Goal: Task Accomplishment & Management: Manage account settings

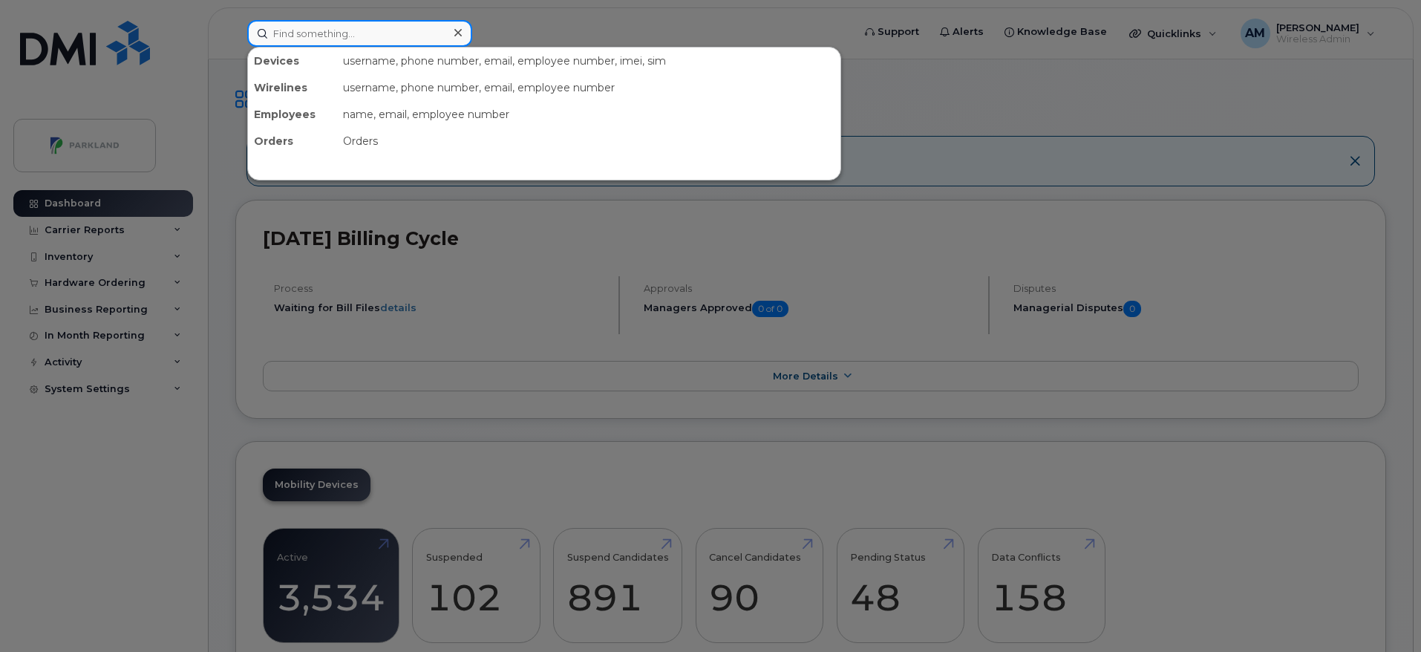
click at [395, 33] on input at bounding box center [359, 33] width 225 height 27
paste input "STN43442"
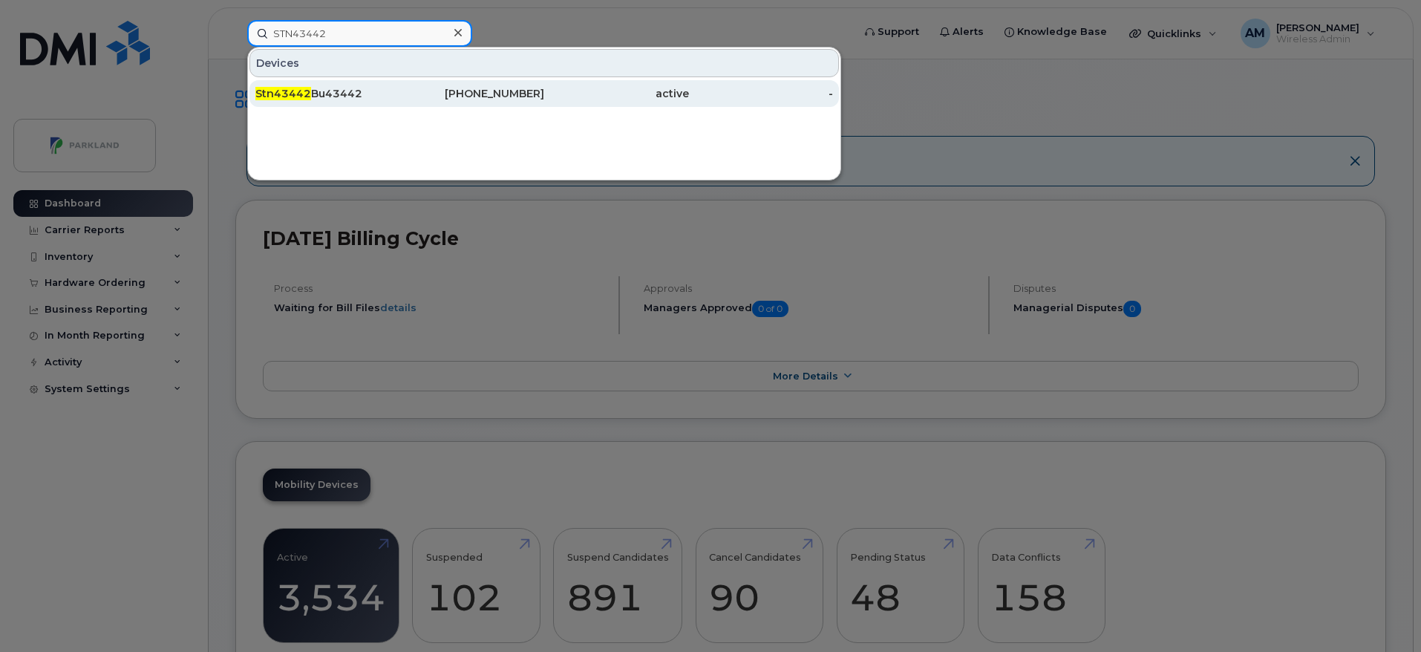
type input "STN43442"
click at [504, 94] on div "[PHONE_NUMBER]" at bounding box center [472, 93] width 145 height 15
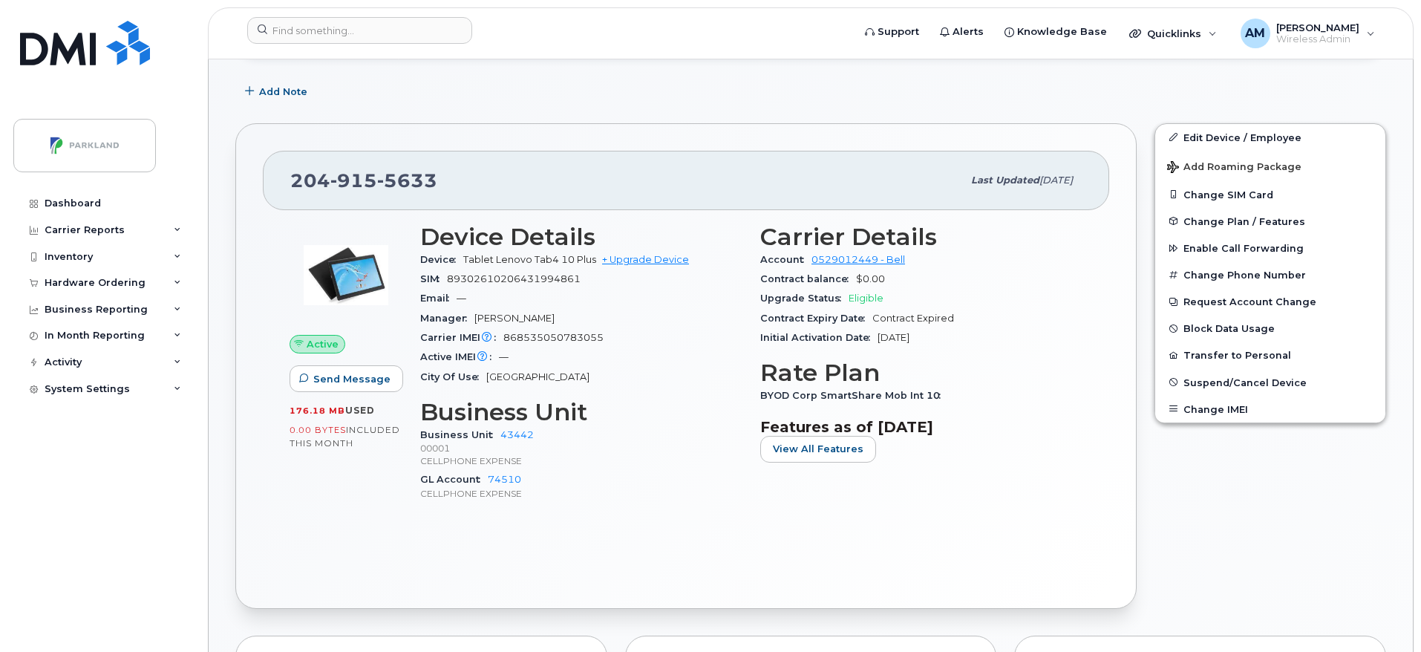
scroll to position [286, 0]
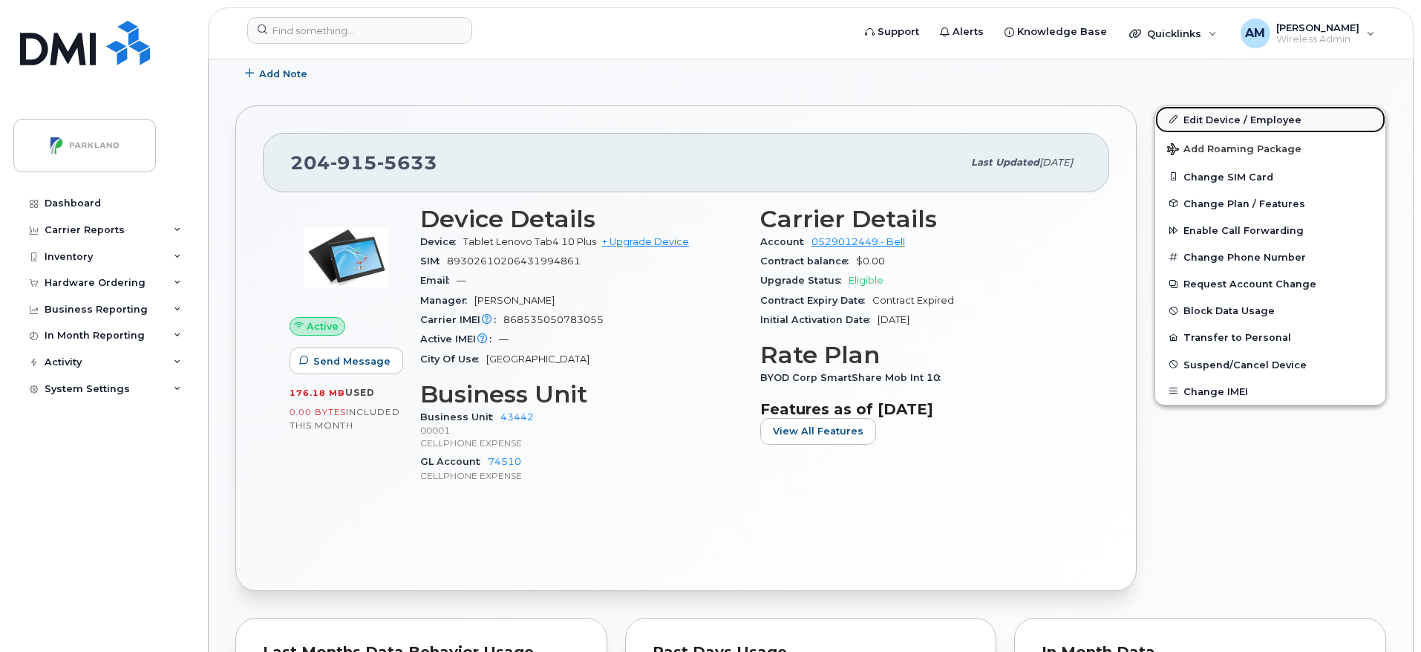
click at [1259, 114] on link "Edit Device / Employee" at bounding box center [1270, 119] width 230 height 27
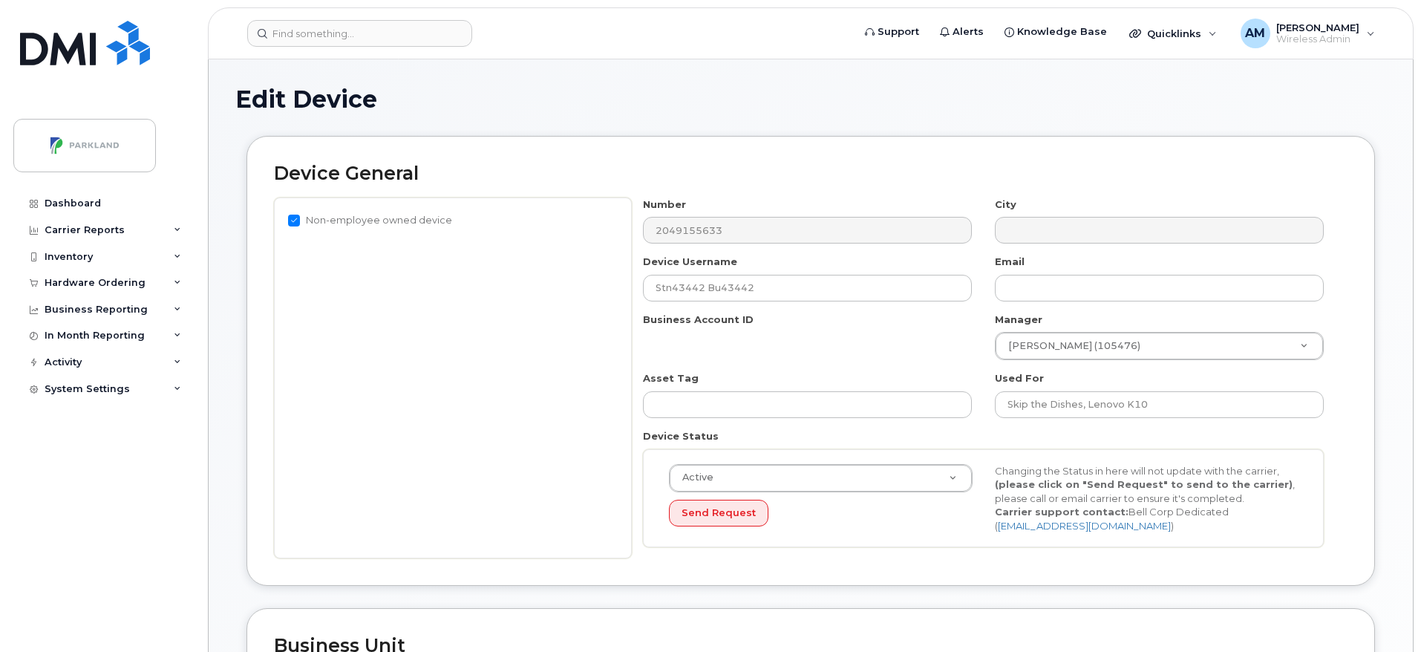
select select "1386638"
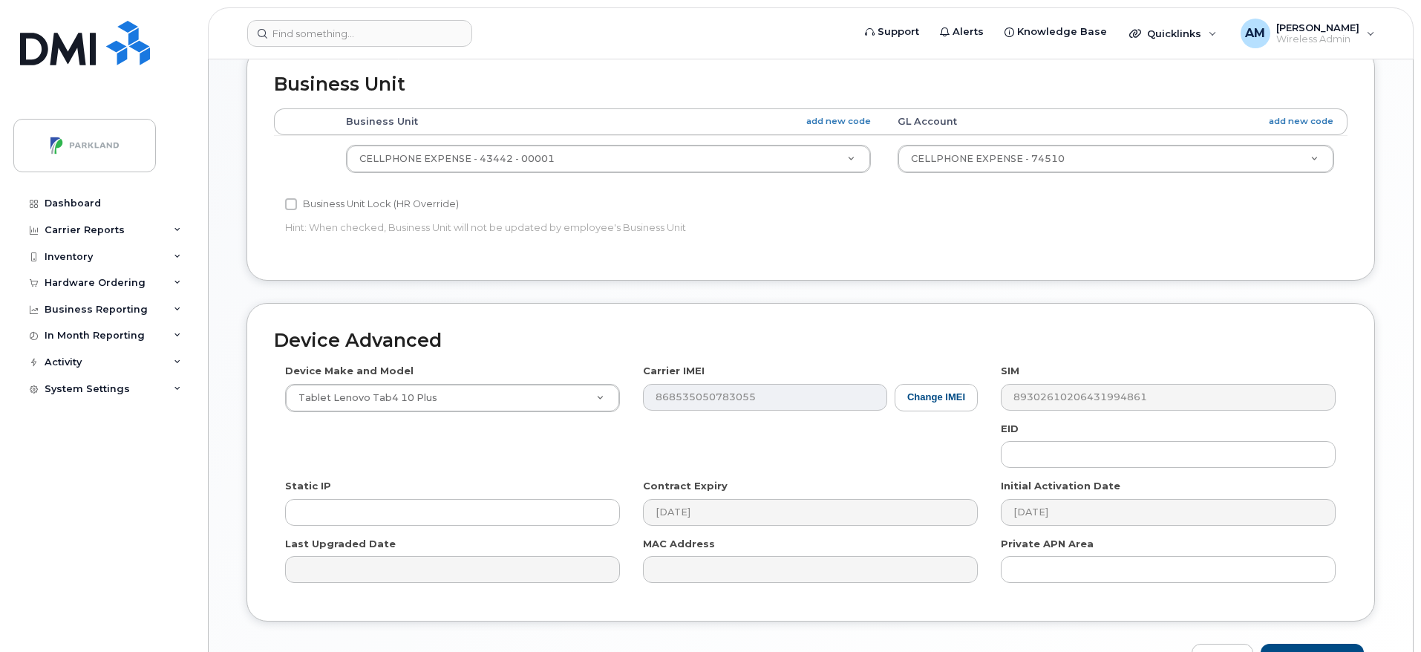
scroll to position [655, 0]
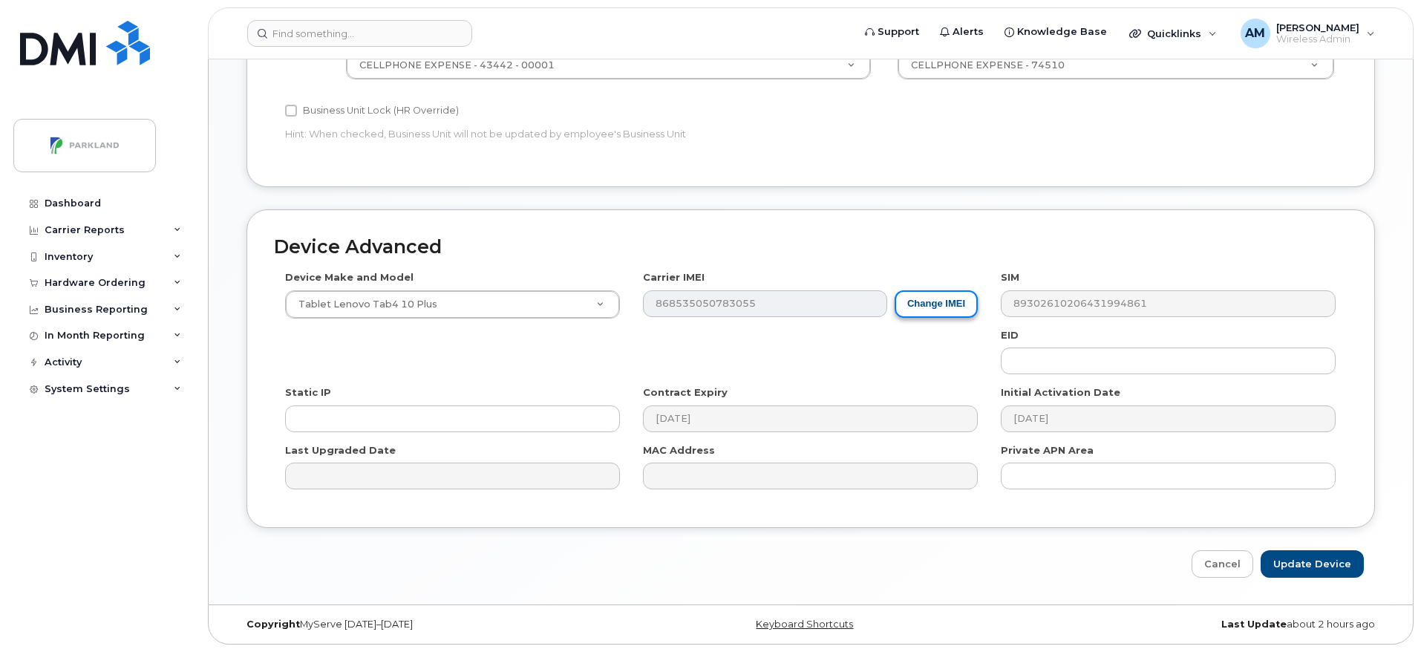
click at [926, 307] on button "Change IMEI" at bounding box center [936, 303] width 83 height 27
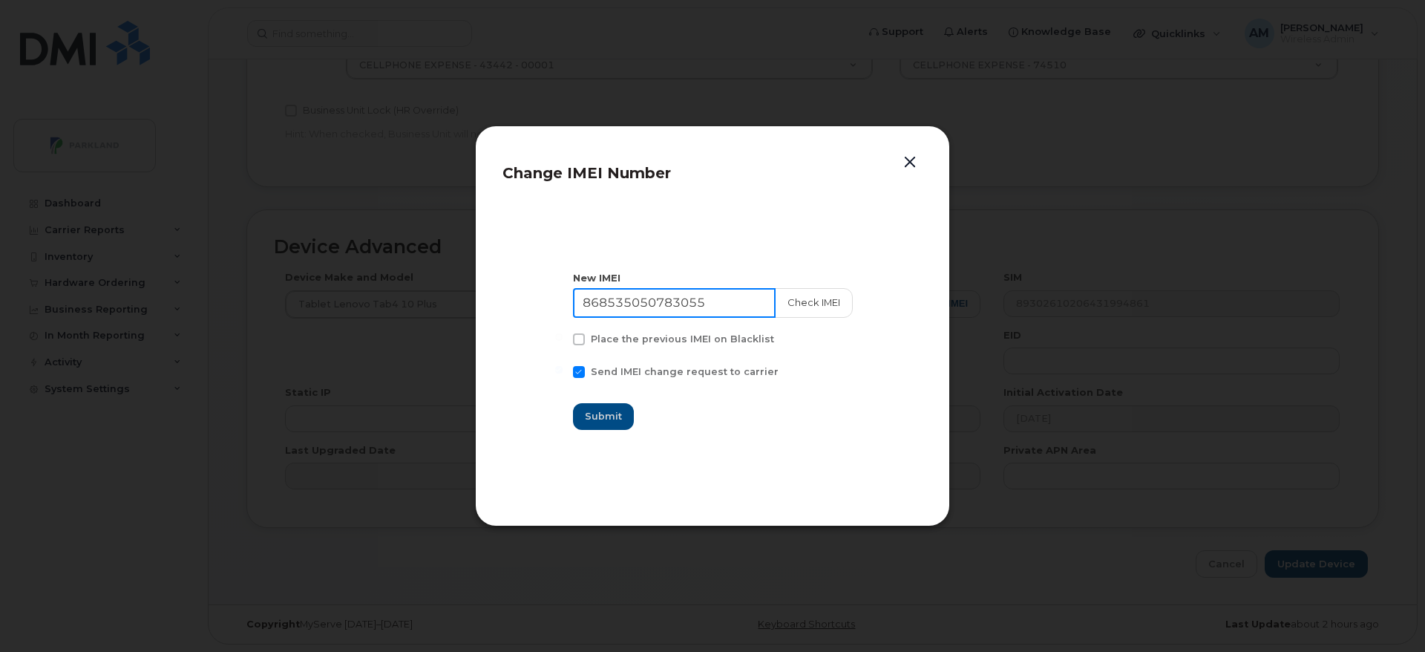
drag, startPoint x: 720, startPoint y: 307, endPoint x: 508, endPoint y: 305, distance: 212.3
click at [508, 305] on section "New IMEI 868535050783055 Check IMEI Place the previous IMEI on Blacklist Send I…" at bounding box center [713, 350] width 420 height 297
paste input "2616070150917"
type input "862616070150917"
click at [806, 298] on button "Check IMEI" at bounding box center [813, 303] width 78 height 30
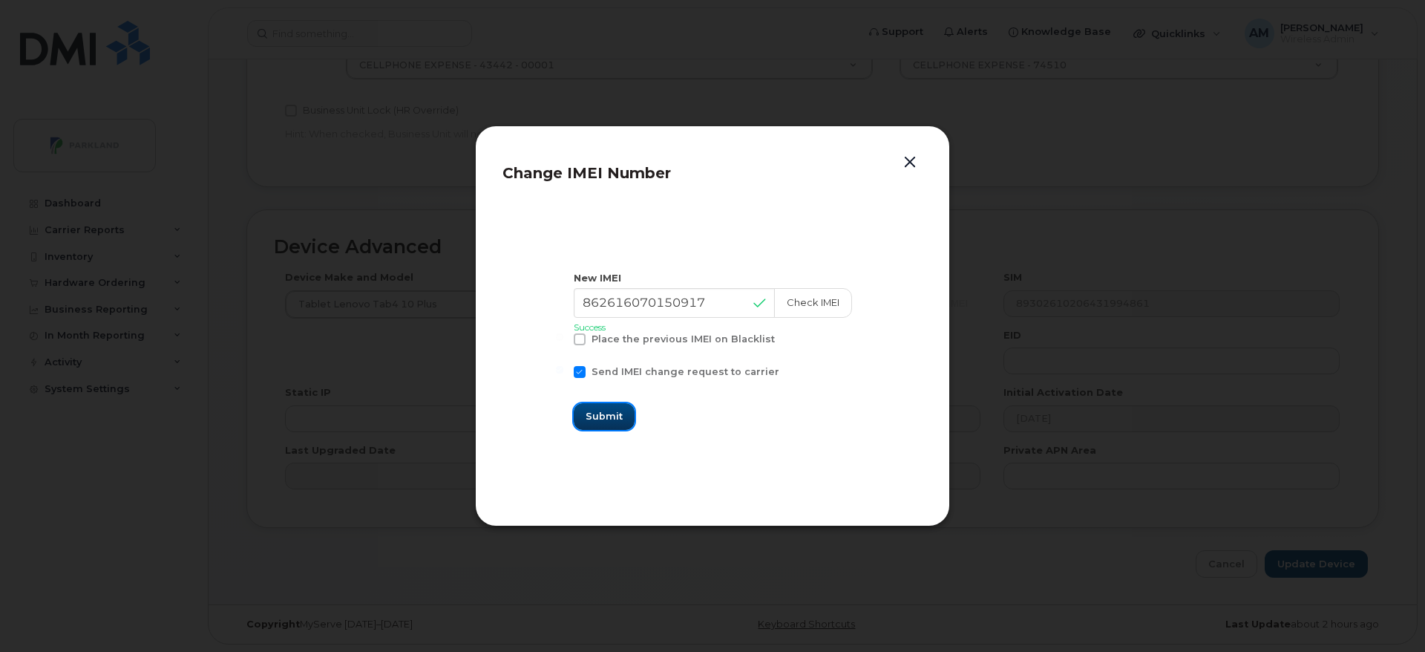
click at [631, 422] on button "Submit" at bounding box center [604, 416] width 61 height 27
type input "862616070150917"
